Goal: Book appointment/travel/reservation

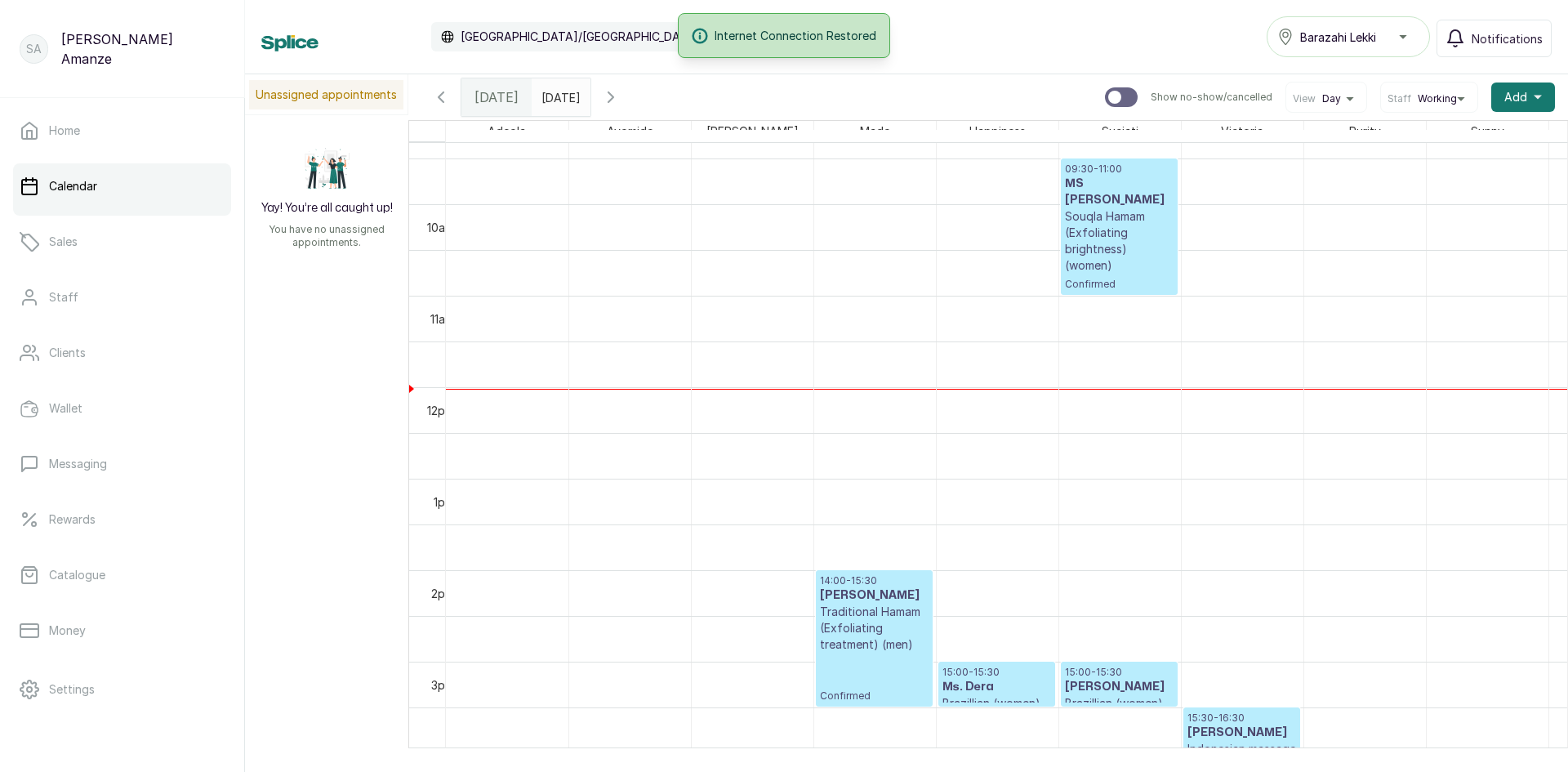
scroll to position [713, 0]
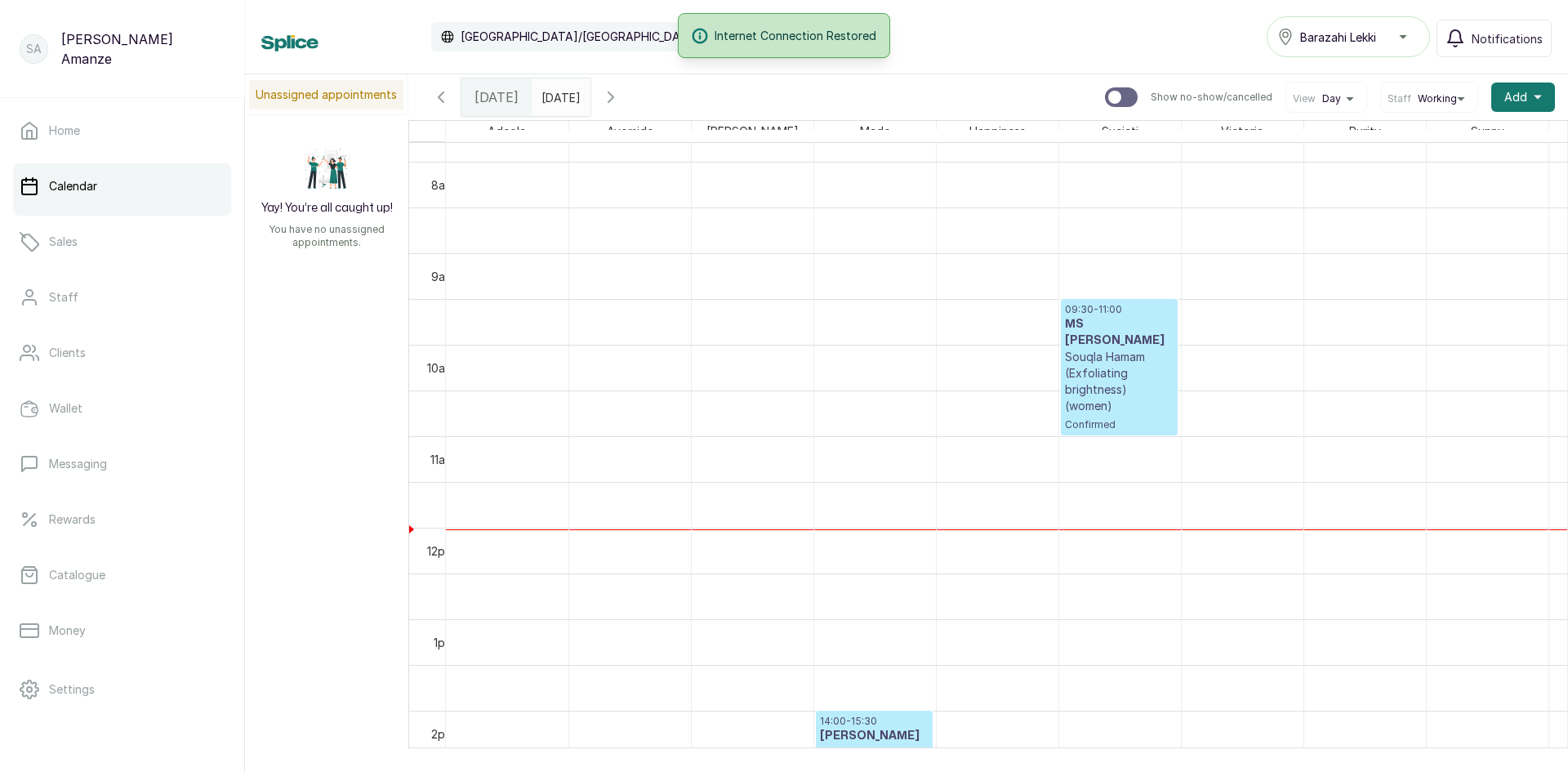
click at [1143, 348] on p "Souqla Hamam (Exfoliating brightness) (women)" at bounding box center [1118, 381] width 109 height 65
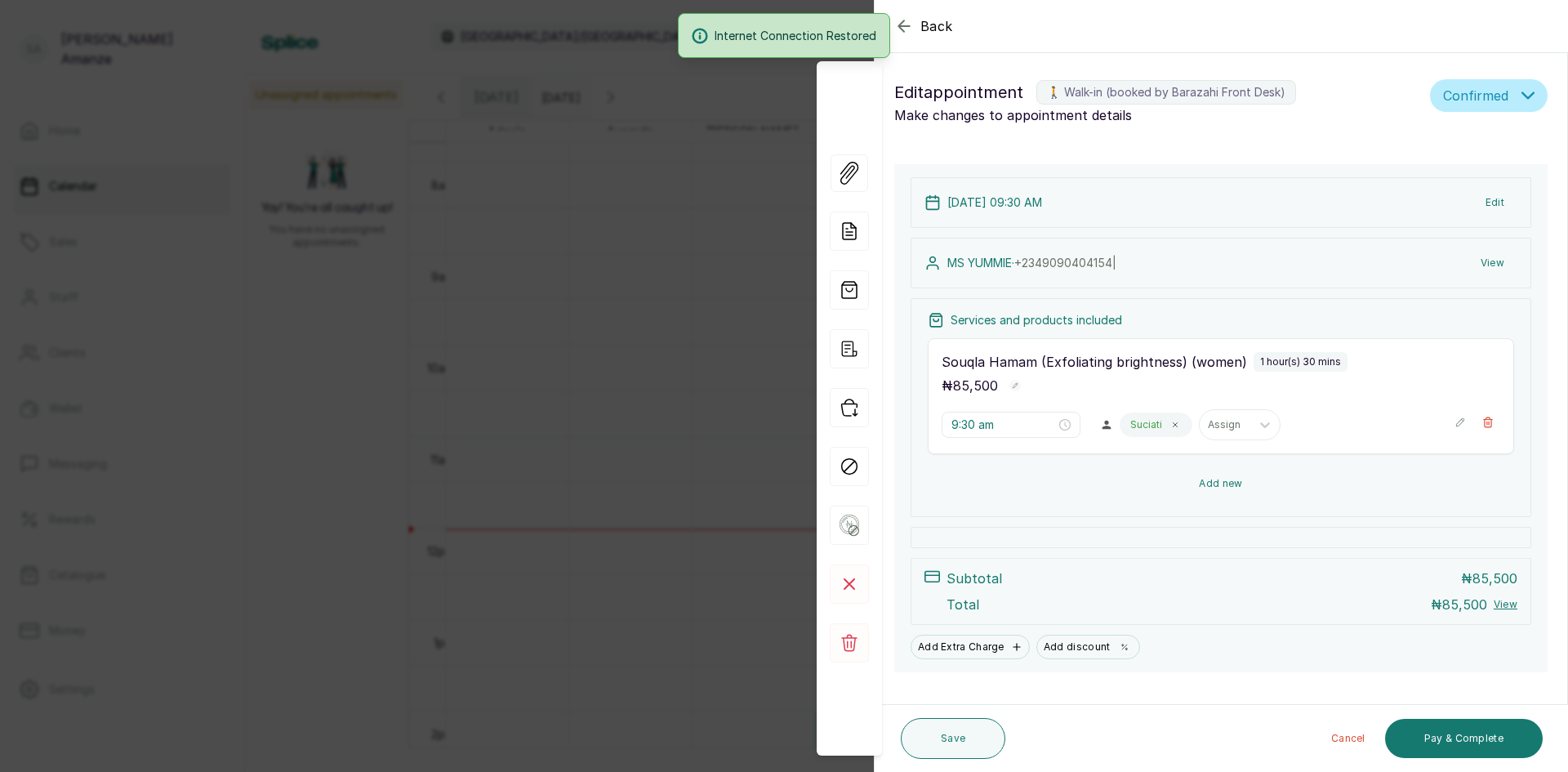
click at [1220, 484] on button "Add new" at bounding box center [1220, 483] width 586 height 39
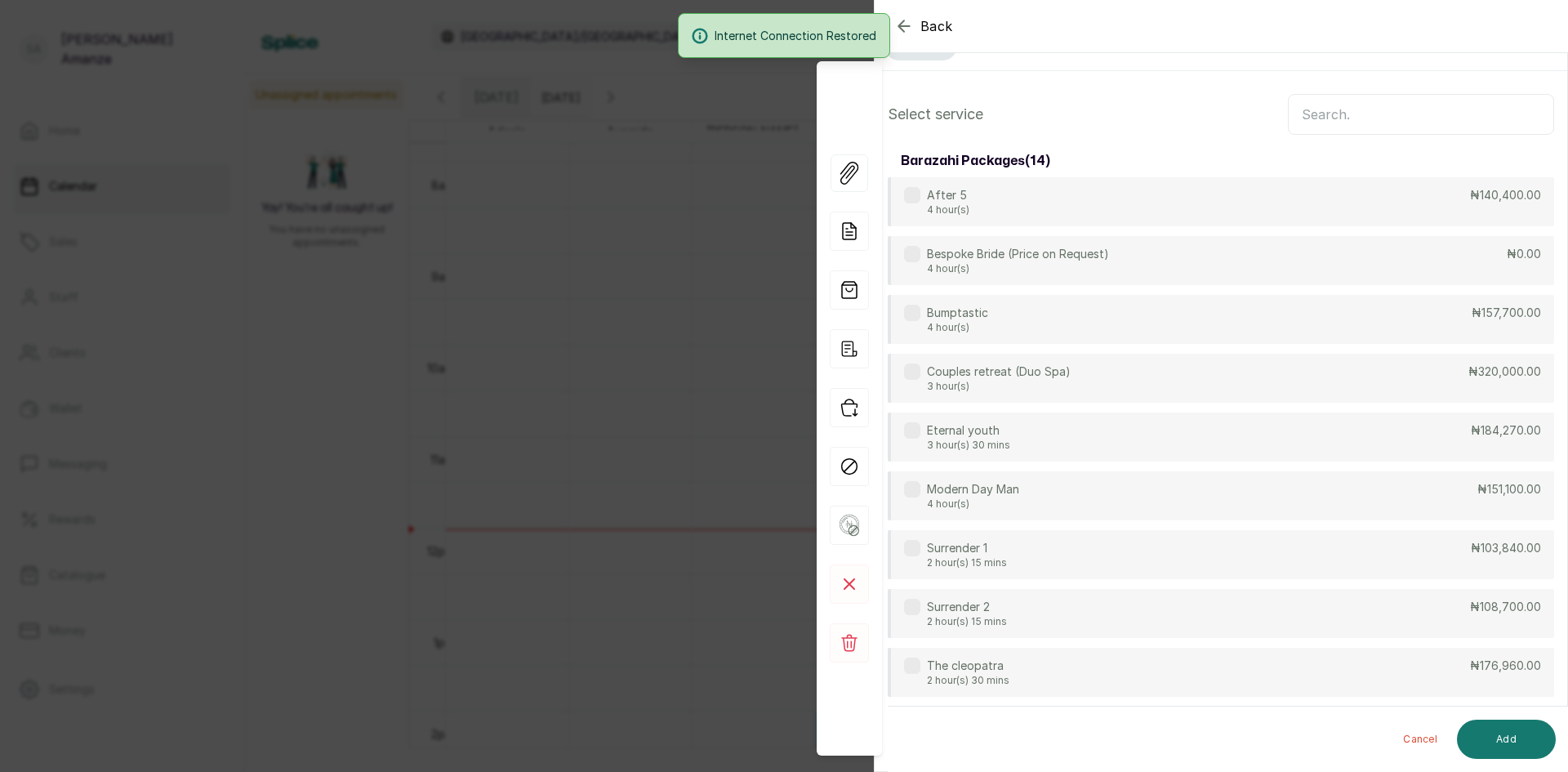
scroll to position [0, 0]
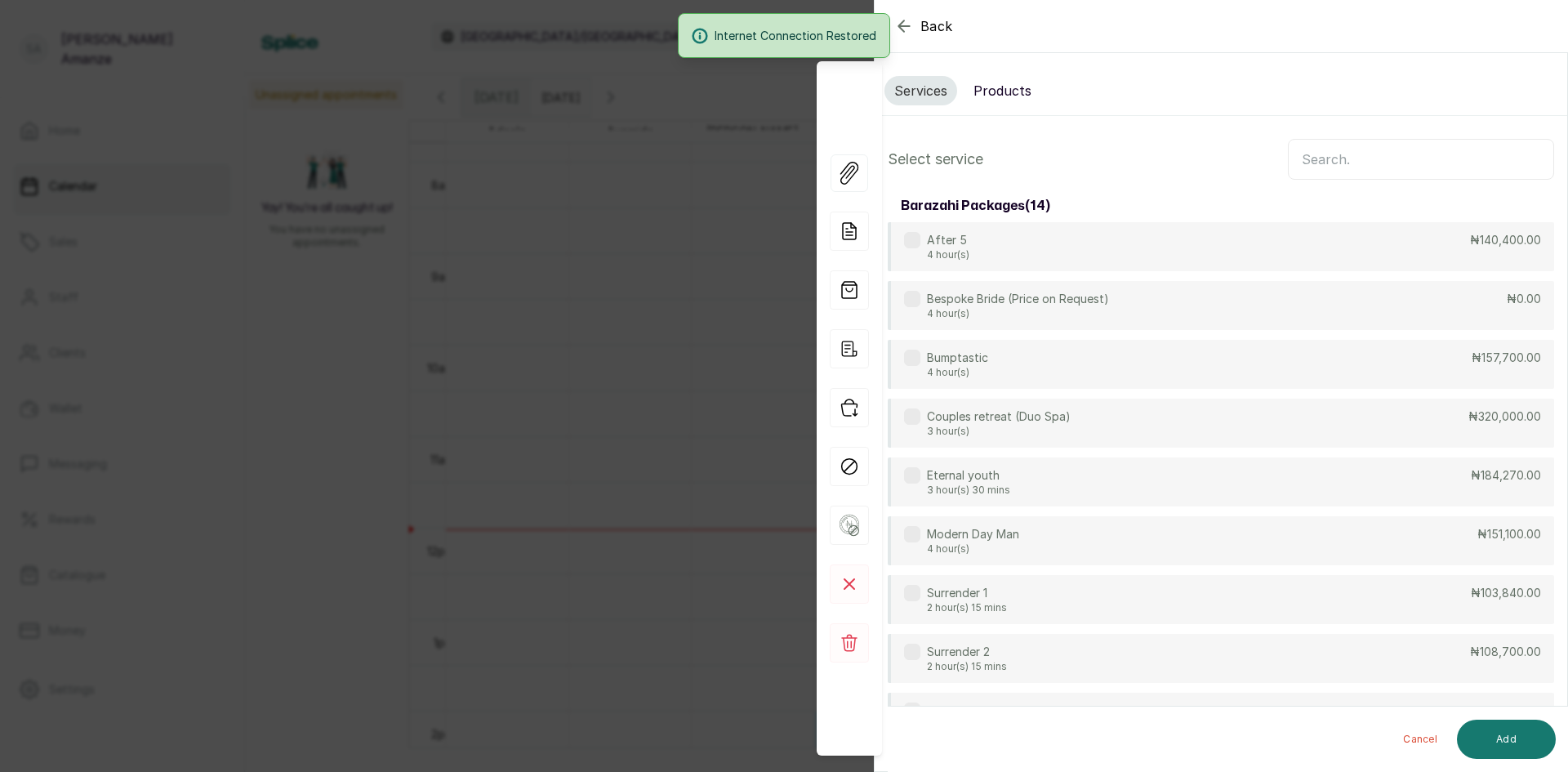
click at [1307, 151] on input "text" at bounding box center [1420, 159] width 266 height 41
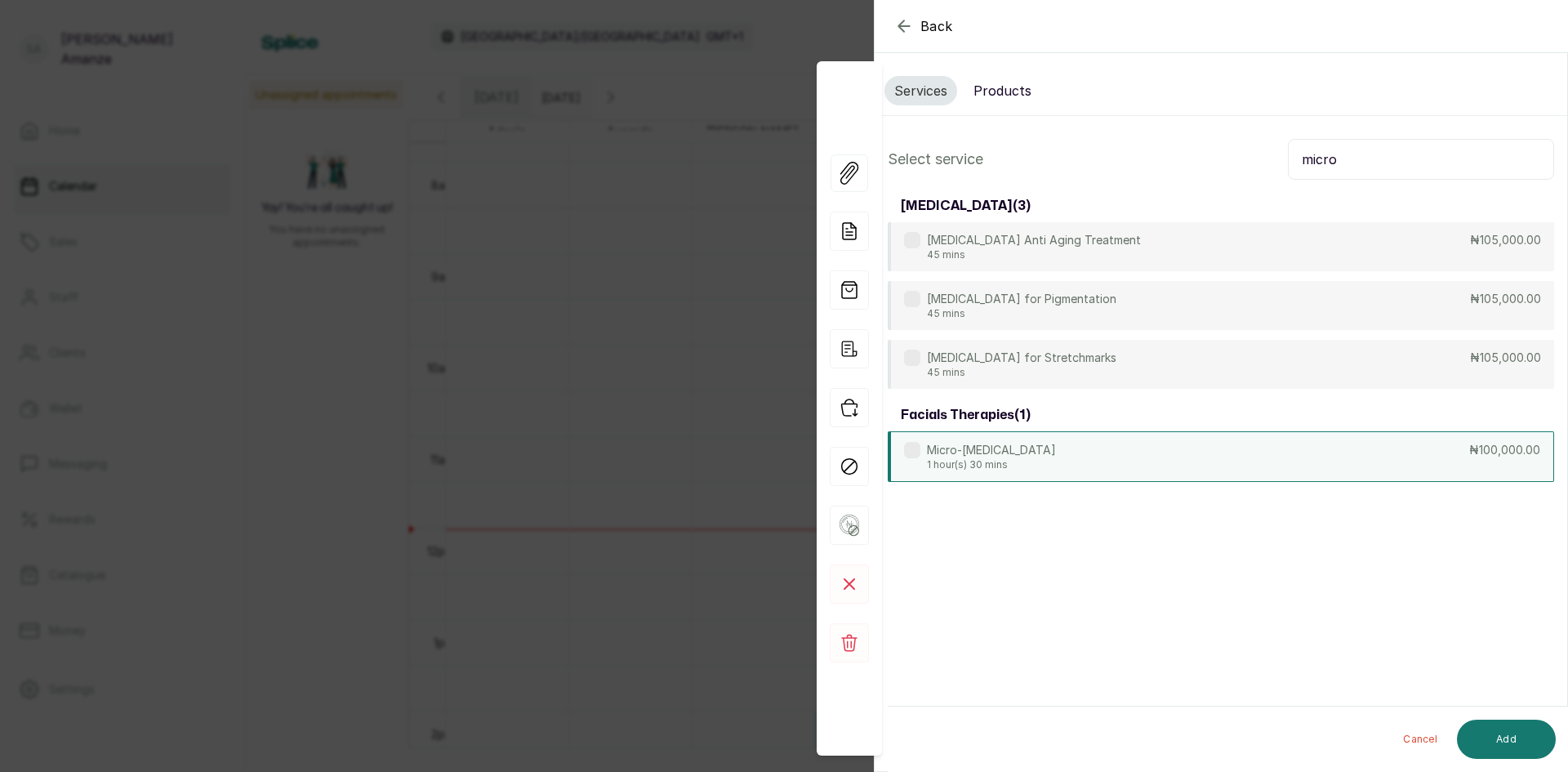
type input "micro"
click at [1056, 451] on div "Micro-[MEDICAL_DATA] 1 hour(s) 30 mins ₦100,000.00" at bounding box center [1221, 456] width 667 height 50
click at [1499, 743] on button "Add" at bounding box center [1506, 739] width 99 height 39
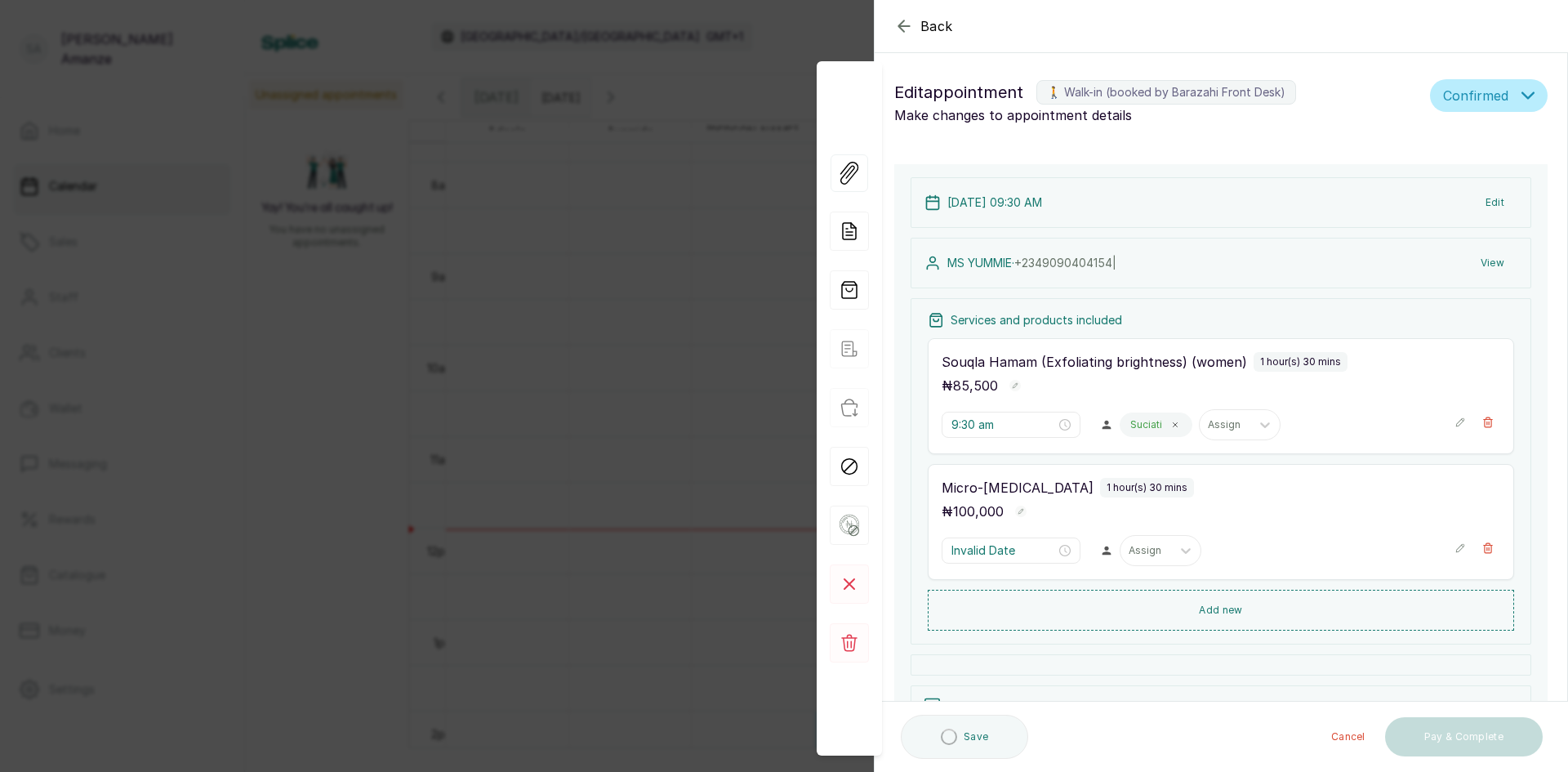
type input "11:00 am"
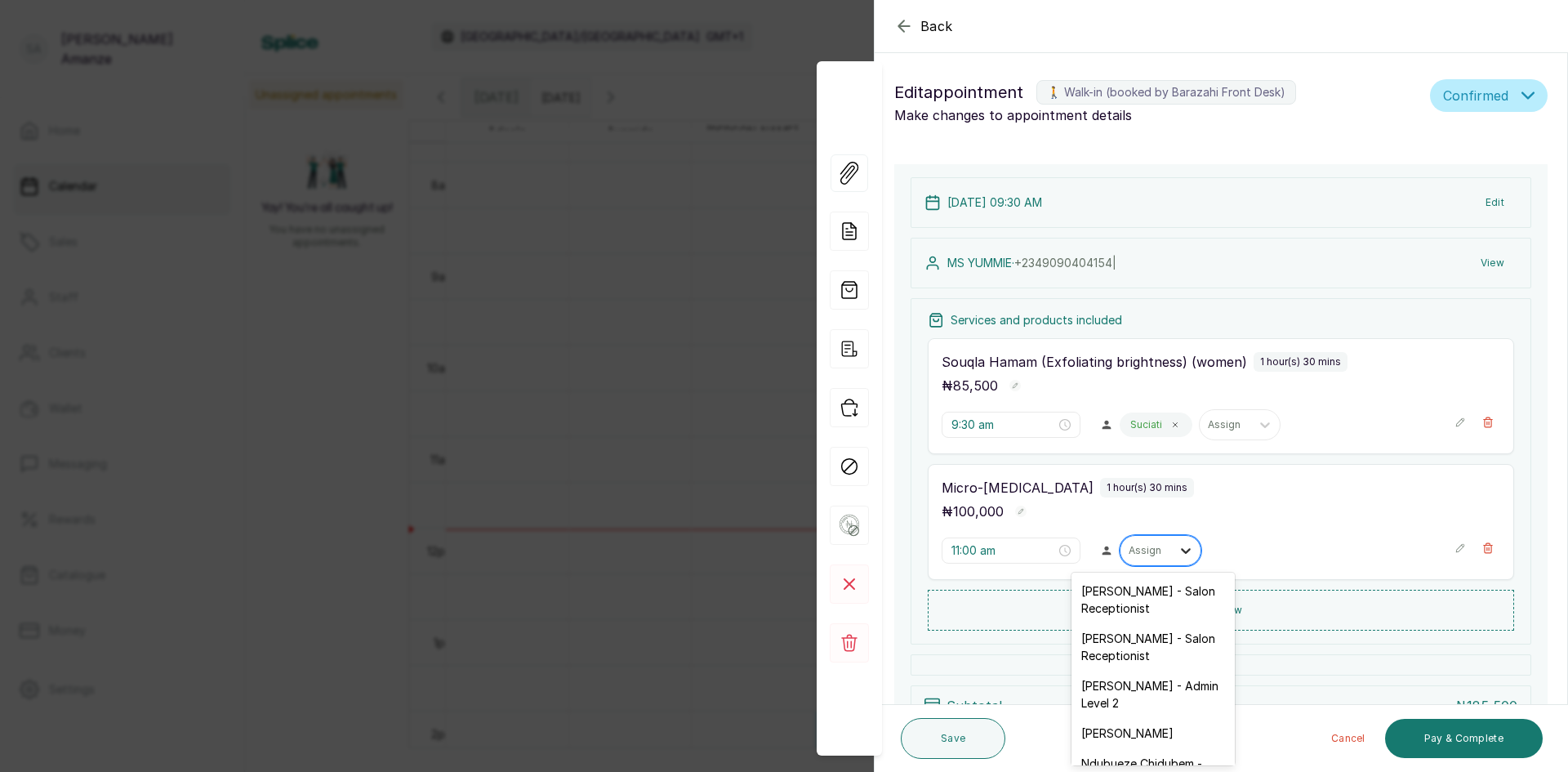
click at [1180, 550] on icon at bounding box center [1185, 551] width 10 height 5
type input "vi"
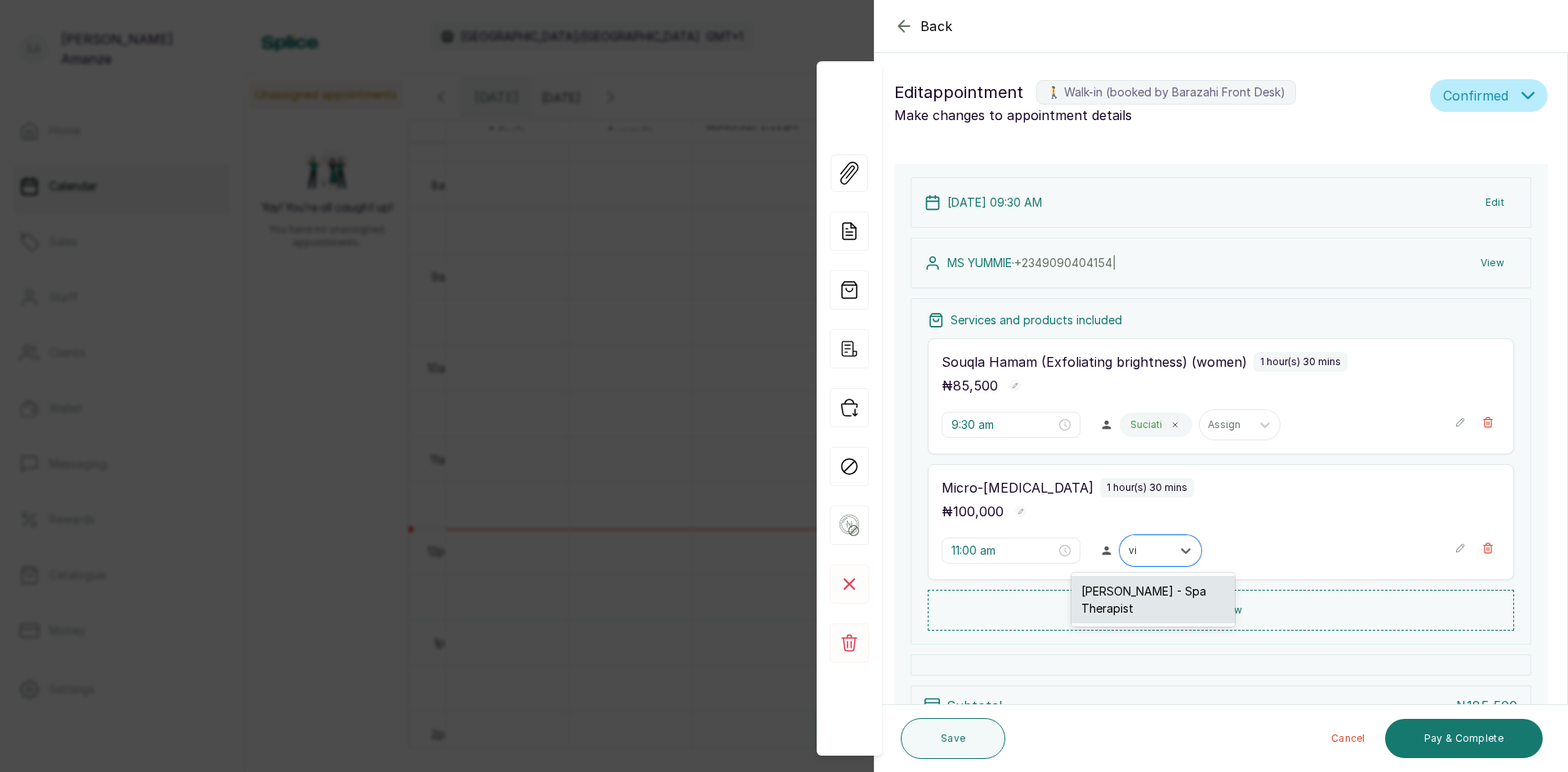
click at [1212, 601] on div "[PERSON_NAME] - Spa Therapist" at bounding box center [1153, 600] width 164 height 48
click at [958, 737] on button "Save" at bounding box center [953, 738] width 104 height 41
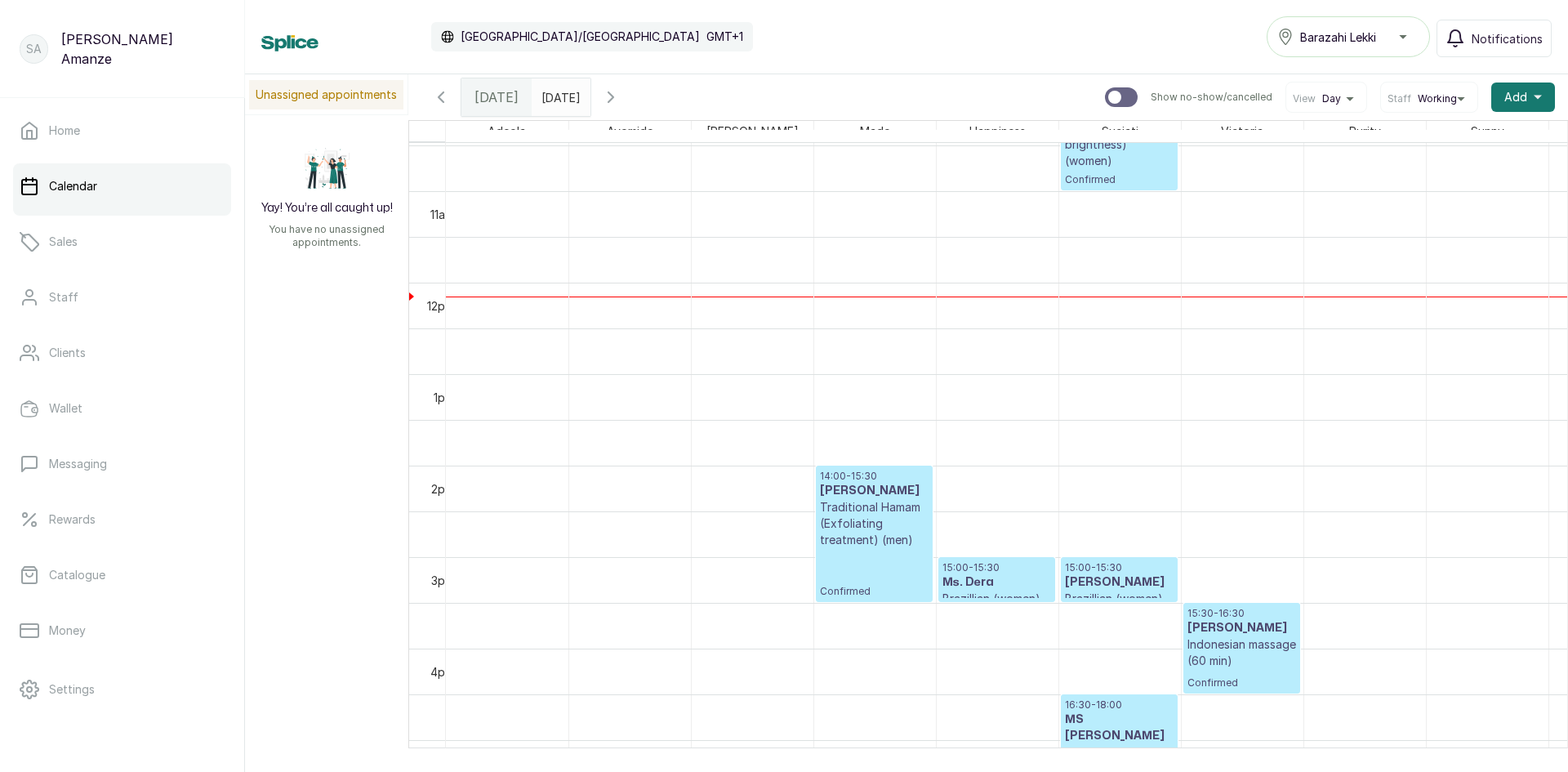
scroll to position [631, 0]
